Goal: Task Accomplishment & Management: Complete application form

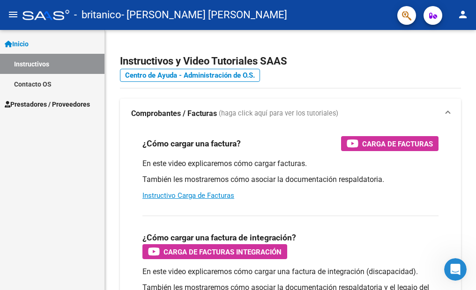
click at [75, 105] on span "Prestadores / Proveedores" at bounding box center [47, 104] width 85 height 10
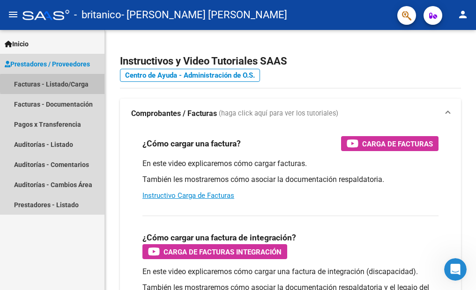
click at [78, 84] on link "Facturas - Listado/Carga" at bounding box center [52, 84] width 104 height 20
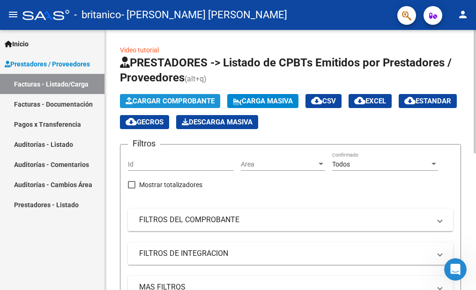
click at [211, 101] on span "Cargar Comprobante" at bounding box center [169, 101] width 89 height 8
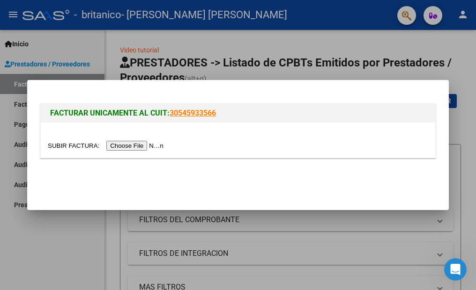
click at [138, 145] on input "file" at bounding box center [107, 146] width 118 height 10
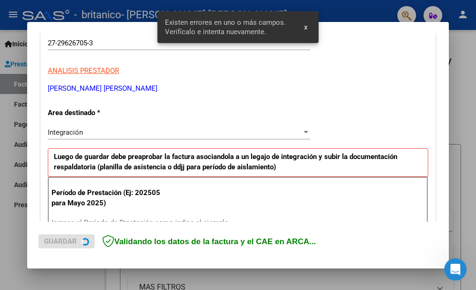
scroll to position [214, 0]
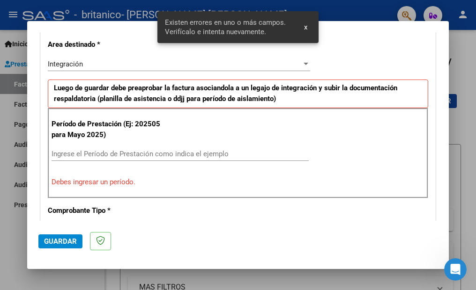
click at [61, 157] on input "Ingrese el Período de Prestación como indica el ejemplo" at bounding box center [180, 154] width 257 height 8
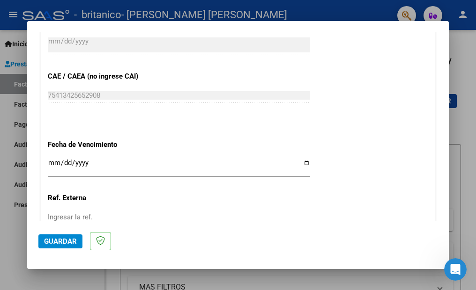
scroll to position [589, 0]
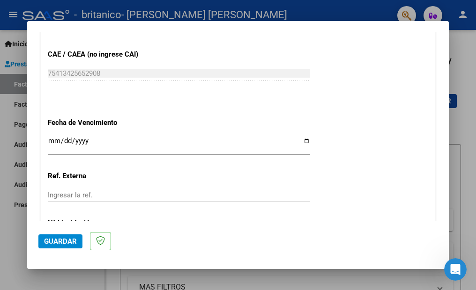
type input "202509"
click at [52, 138] on input "Ingresar la fecha" at bounding box center [179, 144] width 262 height 15
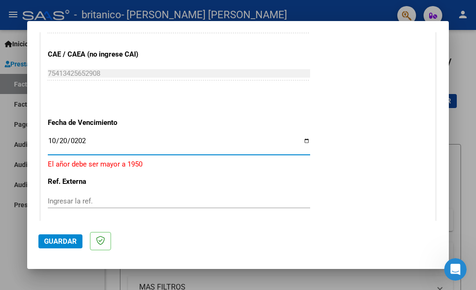
type input "[DATE]"
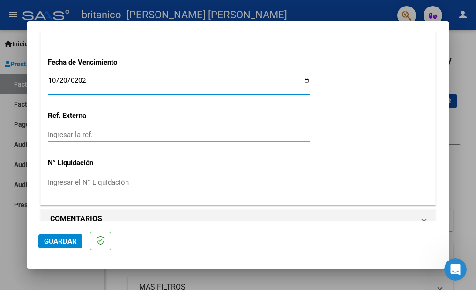
scroll to position [664, 0]
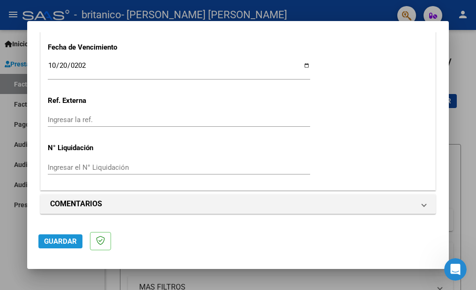
click at [60, 241] on span "Guardar" at bounding box center [60, 241] width 33 height 8
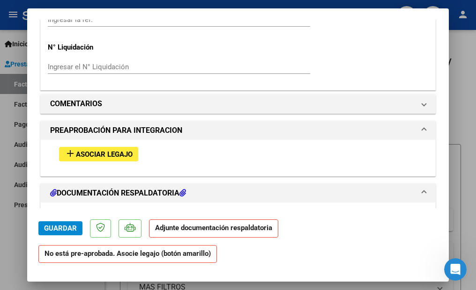
scroll to position [749, 0]
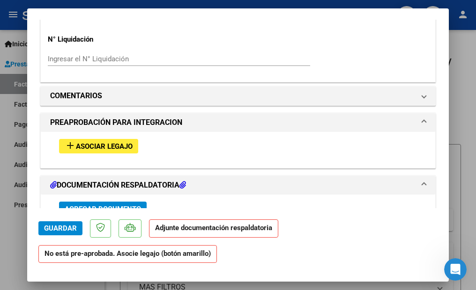
click at [113, 148] on span "Asociar Legajo" at bounding box center [104, 146] width 57 height 8
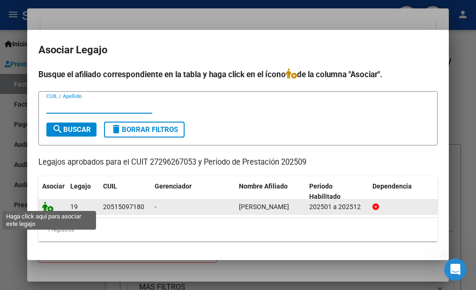
click at [46, 203] on icon at bounding box center [47, 207] width 11 height 10
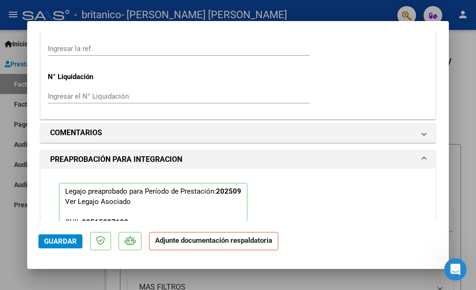
scroll to position [774, 0]
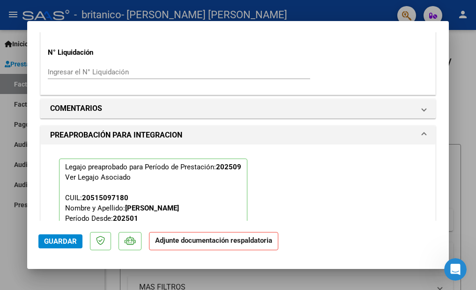
click at [199, 244] on strong "Adjunte documentación respaldatoria" at bounding box center [213, 240] width 117 height 8
click at [56, 241] on span "Guardar" at bounding box center [60, 241] width 33 height 8
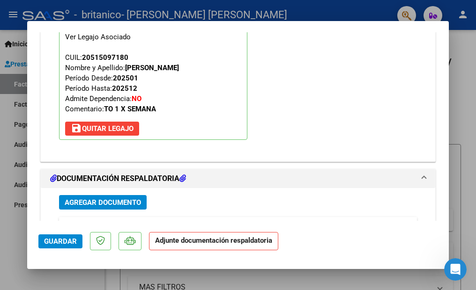
scroll to position [961, 0]
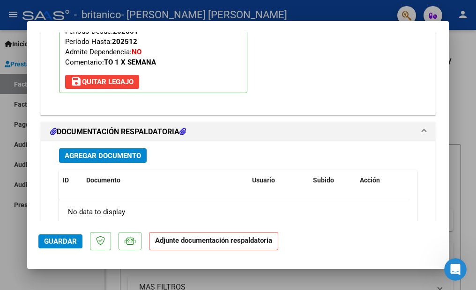
click at [125, 155] on span "Agregar Documento" at bounding box center [103, 156] width 76 height 8
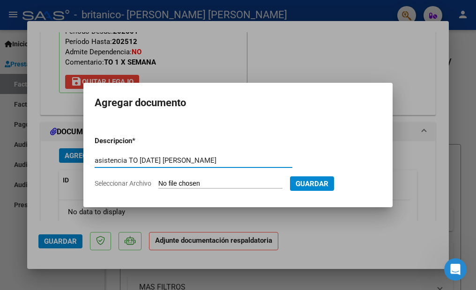
type input "asistencia TO [DATE] [PERSON_NAME]"
click at [192, 185] on input "Seleccionar Archivo" at bounding box center [220, 184] width 124 height 9
type input "C:\fakepath\Asistencia TO septiembre 2055 [PERSON_NAME] DNI 51509718.pdf"
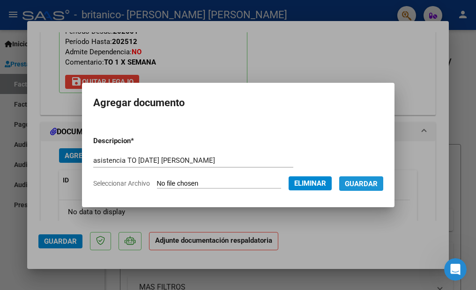
click at [377, 185] on span "Guardar" at bounding box center [361, 184] width 33 height 8
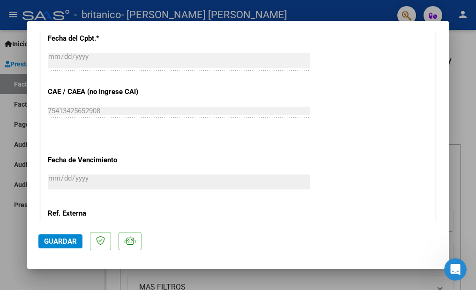
scroll to position [472, 0]
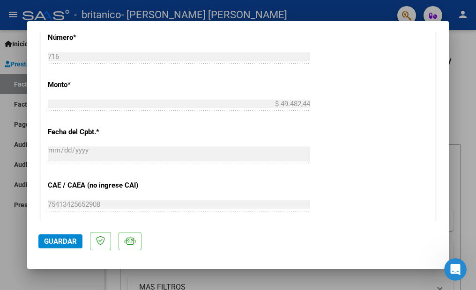
click at [52, 239] on span "Guardar" at bounding box center [60, 241] width 33 height 8
click at [463, 89] on div at bounding box center [238, 145] width 476 height 290
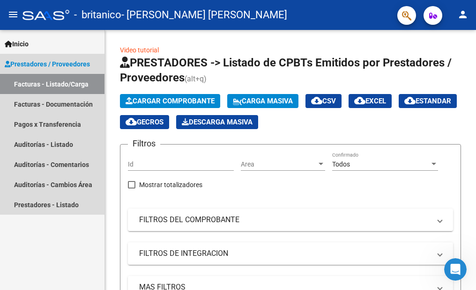
click at [66, 83] on link "Facturas - Listado/Carga" at bounding box center [52, 84] width 104 height 20
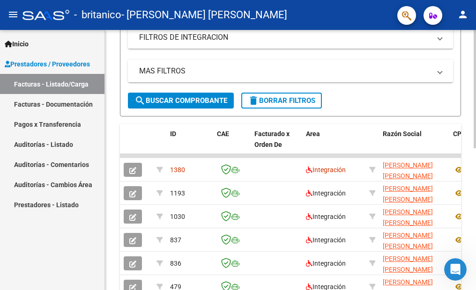
scroll to position [234, 0]
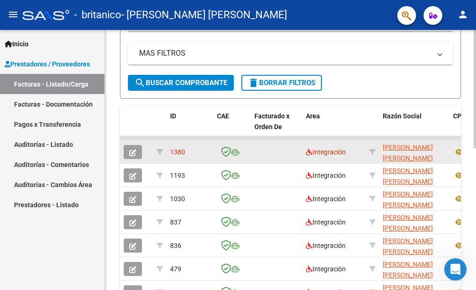
click at [265, 153] on datatable-body-cell at bounding box center [277, 151] width 52 height 23
click at [133, 151] on icon "button" at bounding box center [132, 152] width 7 height 7
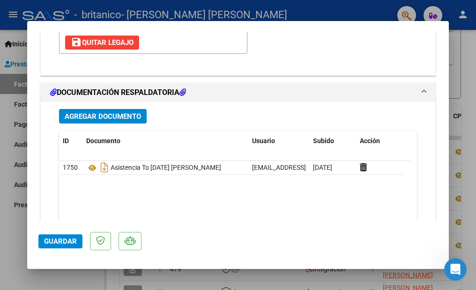
scroll to position [1082, 0]
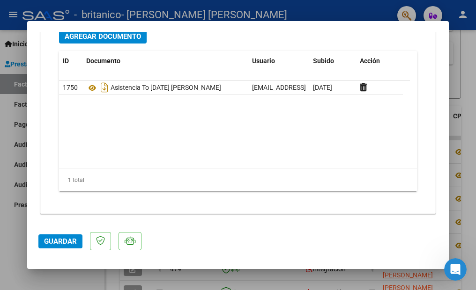
click at [472, 82] on div at bounding box center [238, 145] width 476 height 290
